Goal: Use online tool/utility: Utilize a website feature to perform a specific function

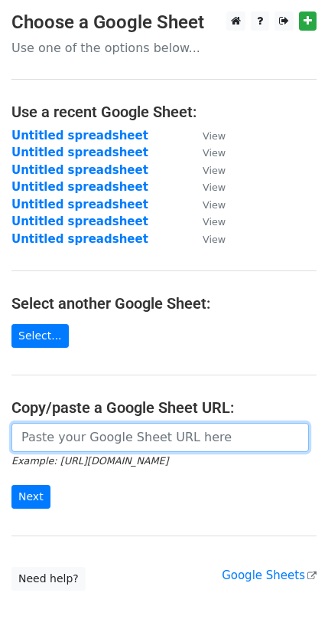
click at [86, 423] on input "url" at bounding box center [160, 437] width 298 height 29
paste input "https://docs.google.com/spreadsheets/d/1IgMdIm1roZqbkLBDx_KiIYx3vLdsQh-50oaEBfa…"
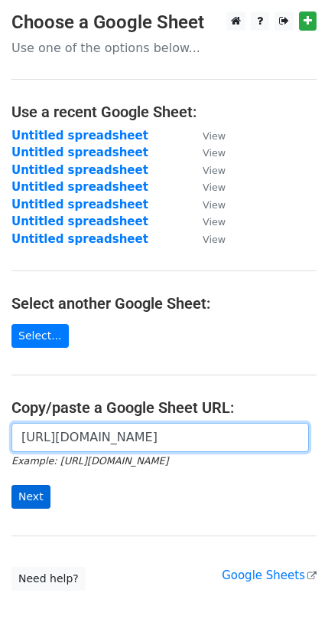
type input "https://docs.google.com/spreadsheets/d/1IgMdIm1roZqbkLBDx_KiIYx3vLdsQh-50oaEBfa…"
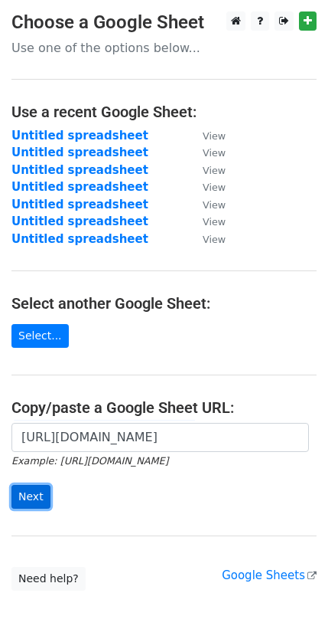
scroll to position [0, 0]
click at [38, 485] on input "Next" at bounding box center [30, 497] width 39 height 24
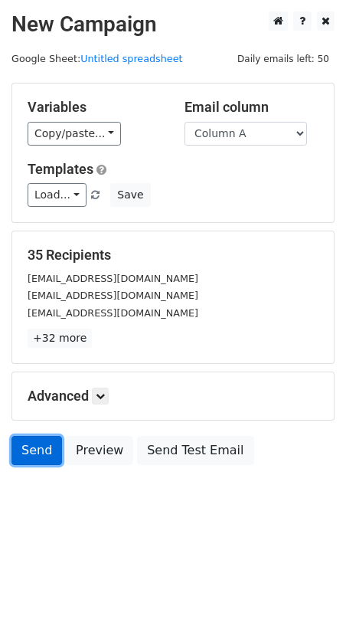
click at [36, 436] on link "Send" at bounding box center [36, 450] width 51 height 29
